Goal: Task Accomplishment & Management: Use online tool/utility

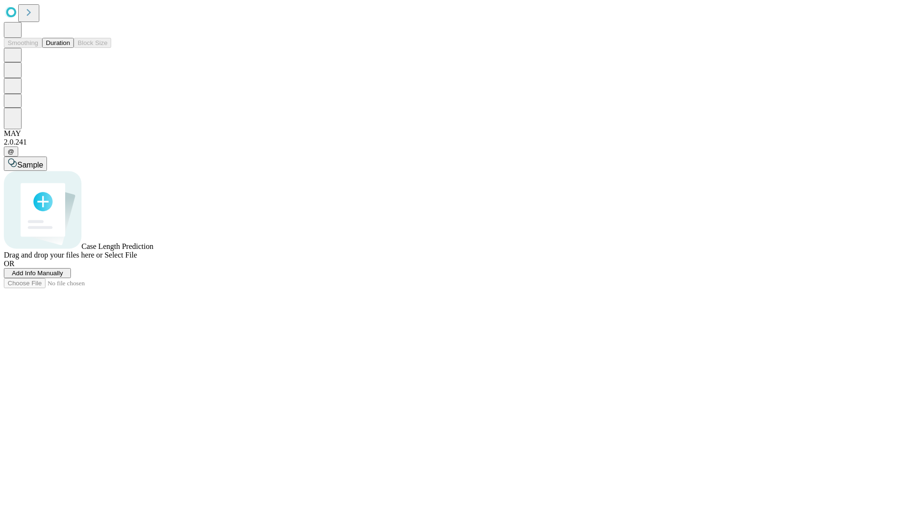
click at [70, 48] on button "Duration" at bounding box center [58, 43] width 32 height 10
click at [137, 259] on span "Select File" at bounding box center [120, 255] width 33 height 8
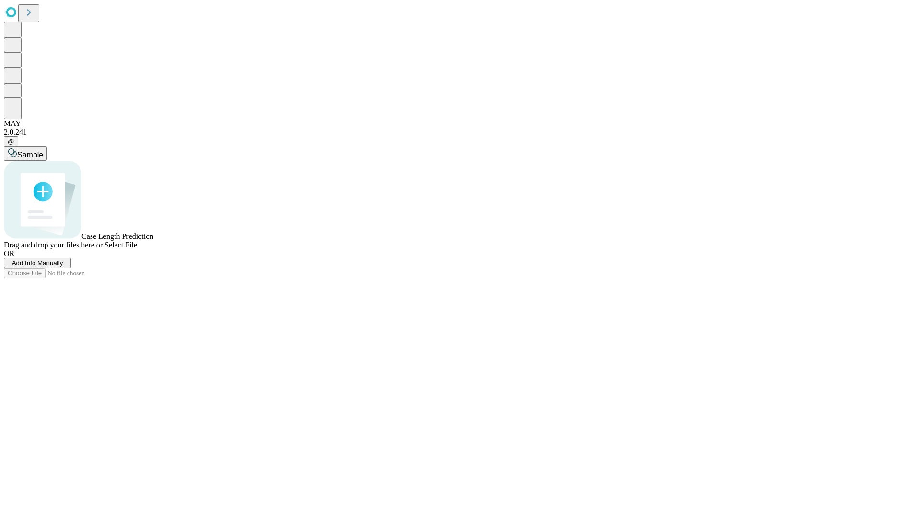
click at [137, 249] on span "Select File" at bounding box center [120, 245] width 33 height 8
